Goal: Task Accomplishment & Management: Complete application form

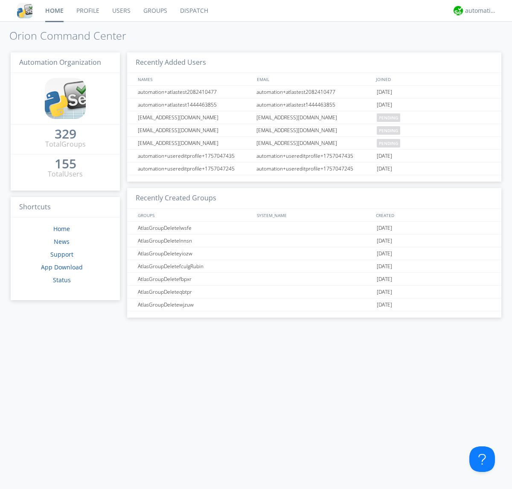
click at [121, 11] on link "Users" at bounding box center [121, 10] width 31 height 21
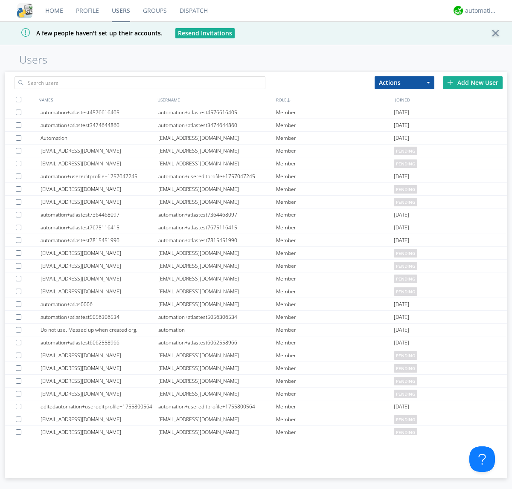
click at [472, 82] on div "Add New User" at bounding box center [473, 82] width 60 height 13
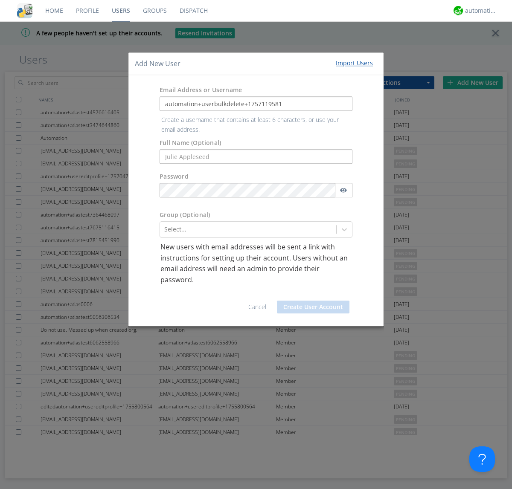
type input "automation+userbulkdelete+1757119581"
click at [313, 301] on button "Create User Account" at bounding box center [313, 307] width 72 height 13
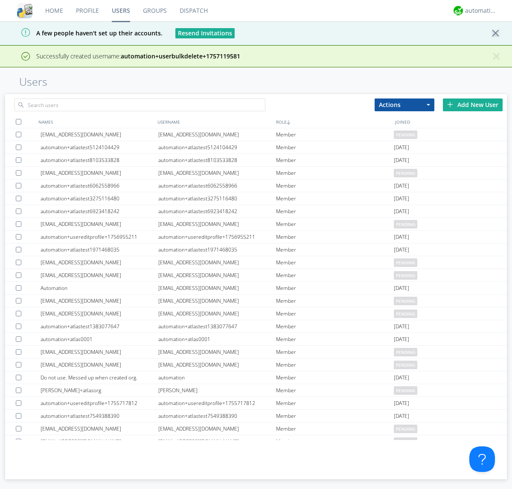
click at [472, 104] on div "Add New User" at bounding box center [473, 104] width 60 height 13
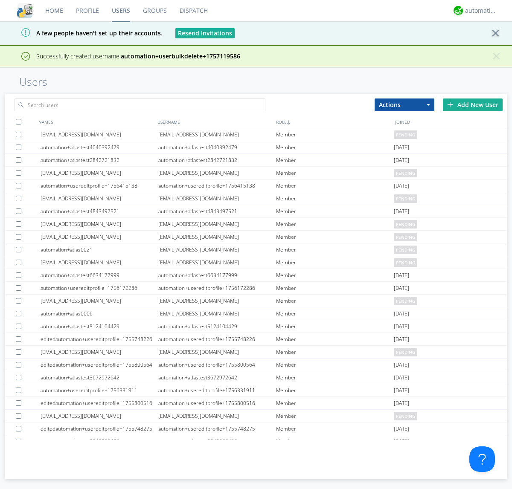
click at [472, 104] on div "Add New User" at bounding box center [473, 104] width 60 height 13
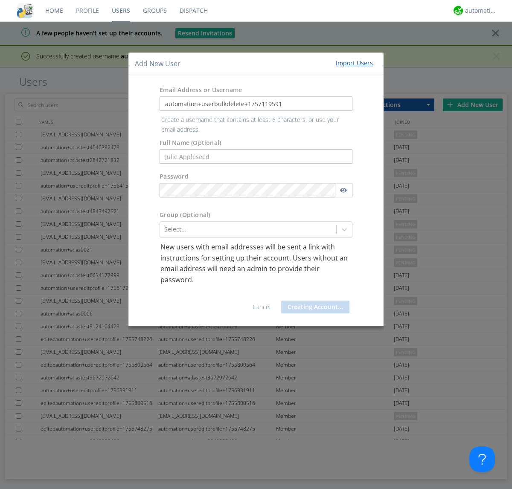
type input "automation+userbulkdelete+1757119591"
click at [313, 301] on button "Creating Account..." at bounding box center [315, 307] width 68 height 13
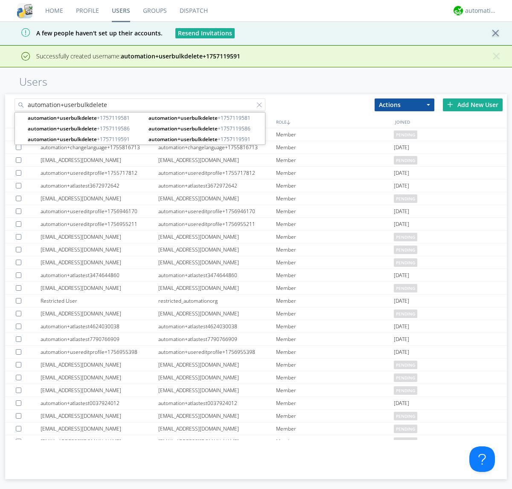
type input "automation+userbulkdelete"
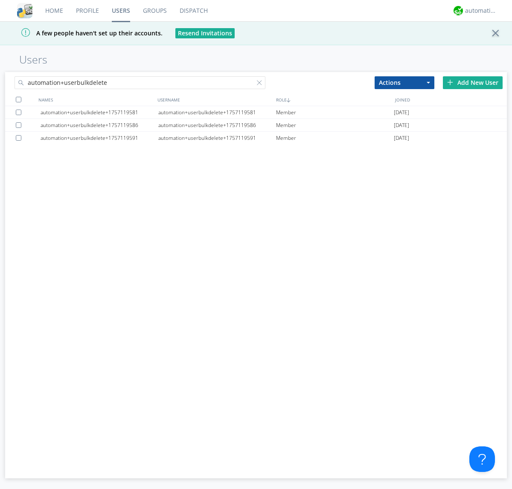
click at [18, 99] on div at bounding box center [19, 100] width 6 height 6
click at [404, 82] on button "Actions" at bounding box center [404, 82] width 60 height 13
click at [0, 0] on link "Delete User" at bounding box center [0, 0] width 0 height 0
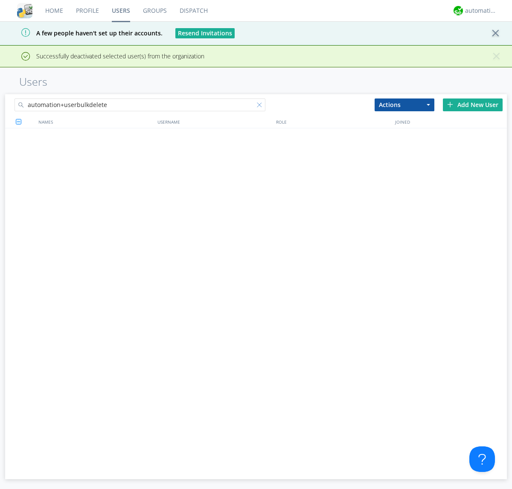
click at [261, 102] on div at bounding box center [261, 106] width 9 height 9
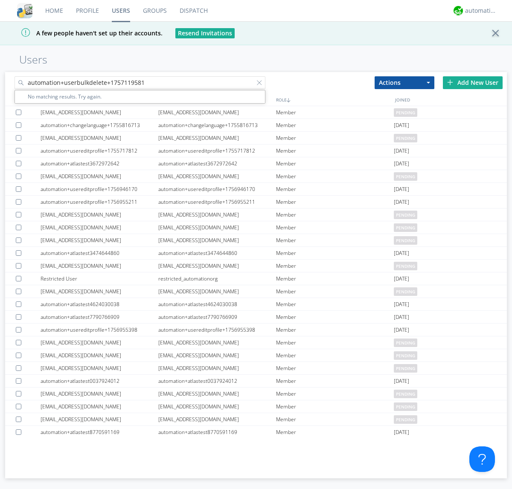
type input "automation+userbulkdelete+1757119581"
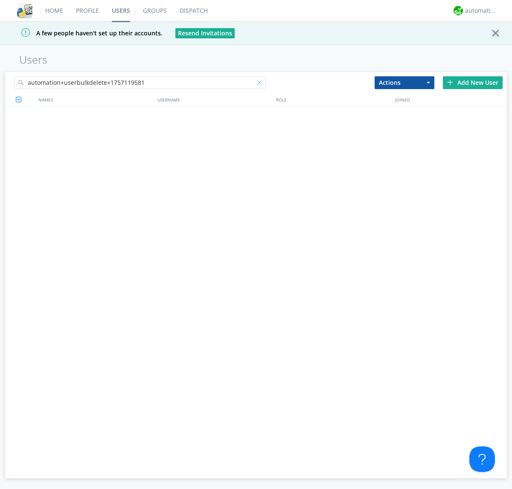
click at [261, 84] on div at bounding box center [261, 84] width 9 height 9
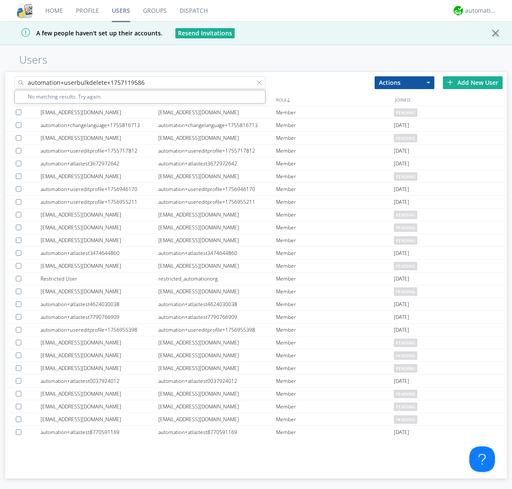
type input "automation+userbulkdelete+1757119586"
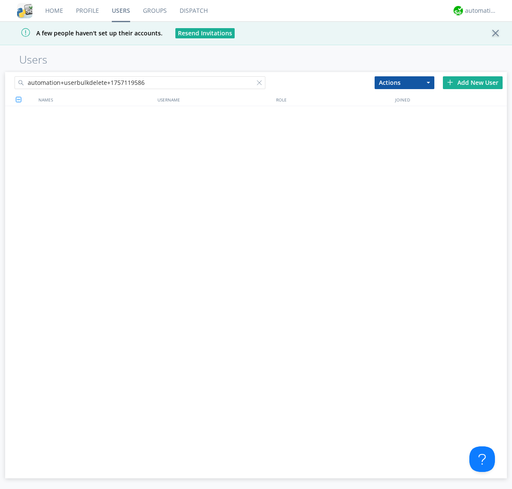
click at [261, 84] on div at bounding box center [261, 84] width 9 height 9
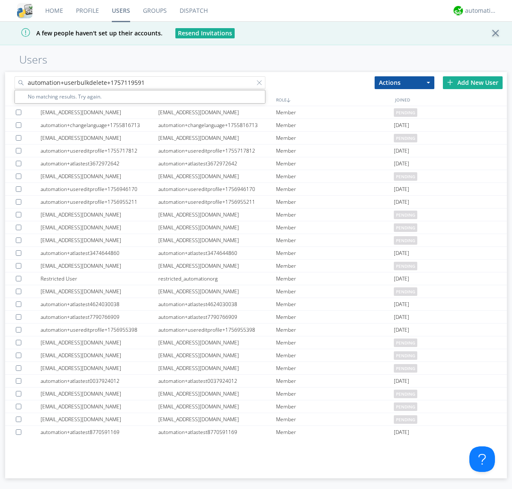
type input "automation+userbulkdelete+1757119591"
